Goal: Task Accomplishment & Management: Use online tool/utility

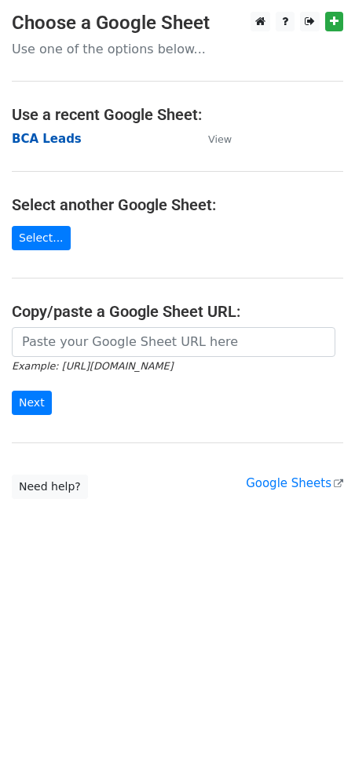
click at [43, 139] on strong "BCA Leads" at bounding box center [47, 139] width 70 height 14
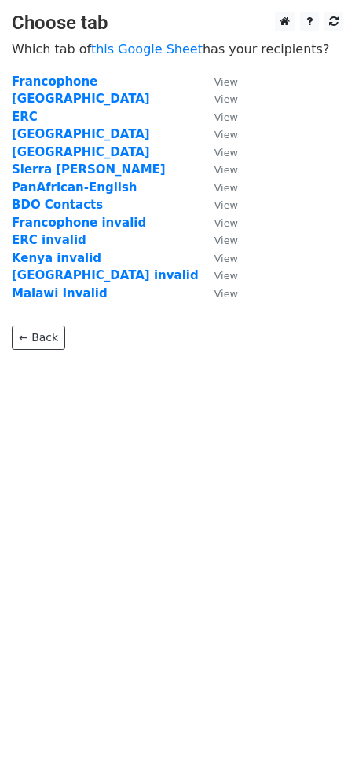
click at [49, 90] on td "[GEOGRAPHIC_DATA]" at bounding box center [105, 99] width 187 height 18
click at [47, 82] on strong "Francophone" at bounding box center [55, 82] width 86 height 14
